Goal: Navigation & Orientation: Find specific page/section

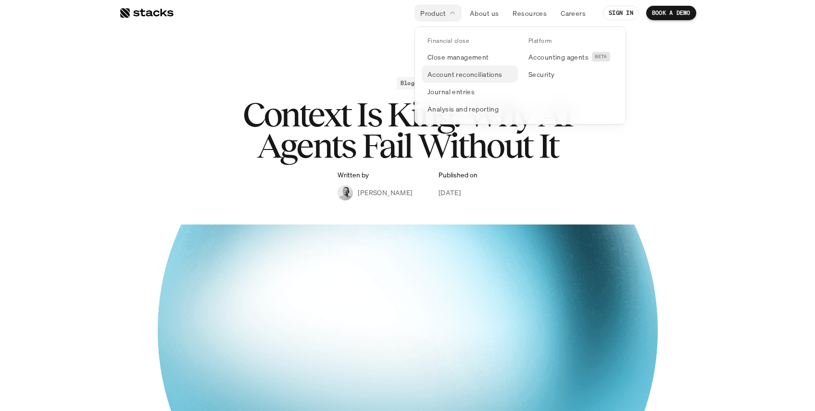
click at [462, 74] on p "Account reconciliations" at bounding box center [464, 74] width 75 height 10
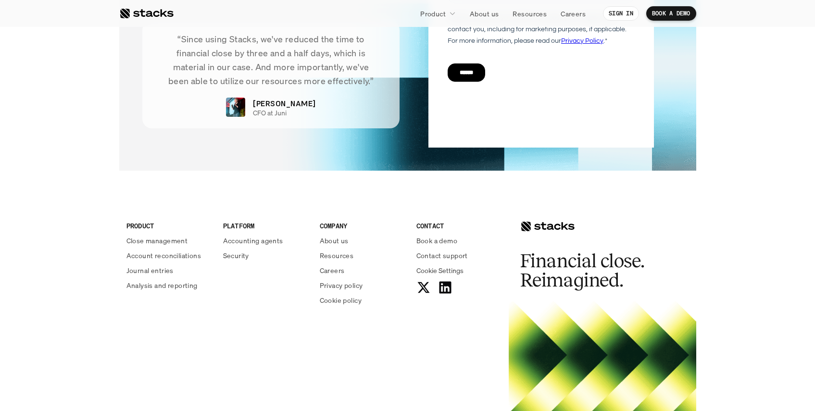
scroll to position [2383, 0]
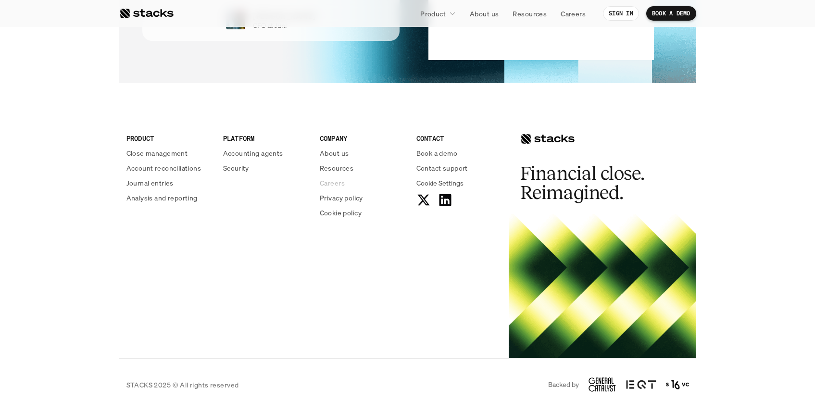
click at [334, 182] on p "Careers" at bounding box center [332, 183] width 25 height 10
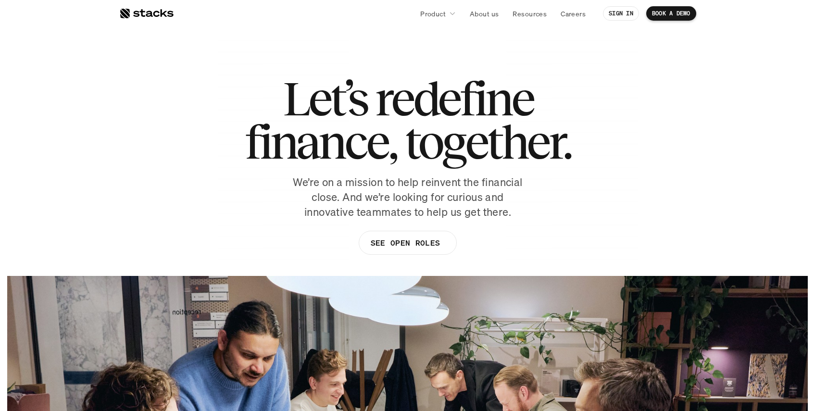
click at [133, 10] on div at bounding box center [146, 14] width 54 height 12
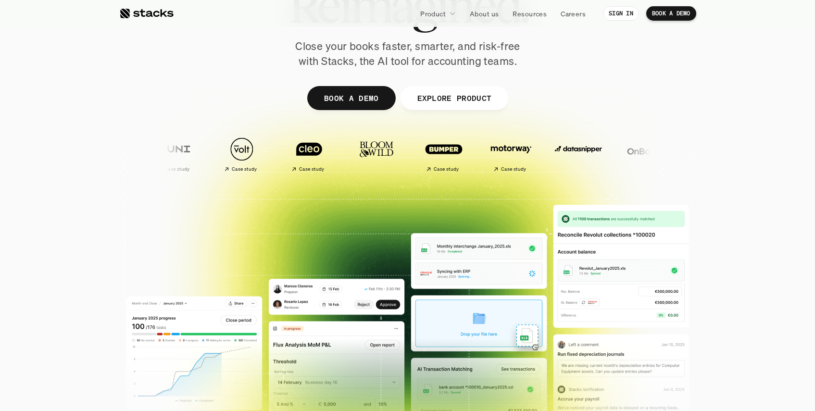
scroll to position [168, 0]
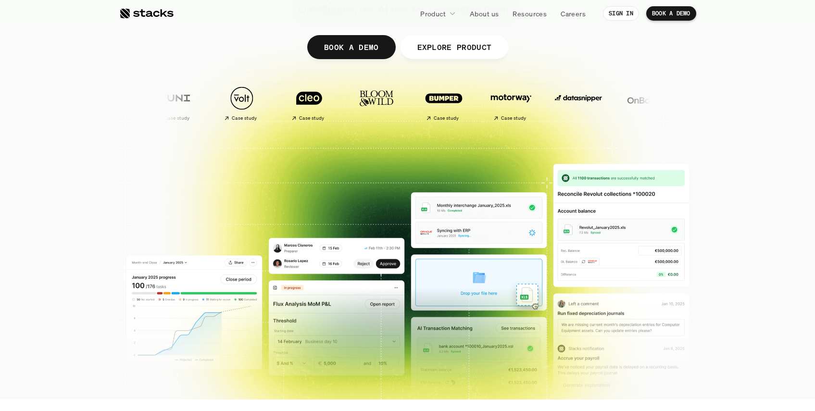
click at [550, 96] on img at bounding box center [578, 98] width 57 height 40
click at [617, 100] on img at bounding box center [645, 98] width 57 height 40
click at [752, 100] on img at bounding box center [780, 98] width 57 height 40
click at [752, 98] on img at bounding box center [780, 98] width 57 height 40
